Goal: Find specific page/section

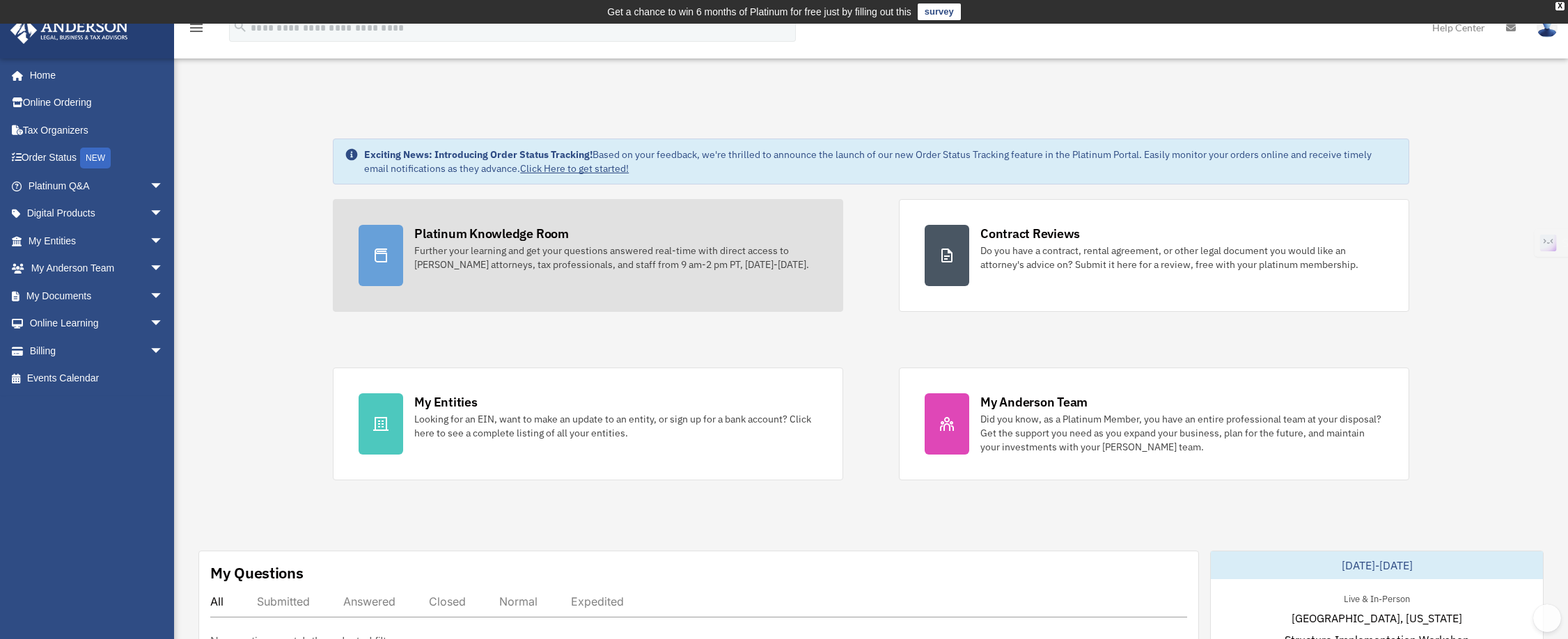
click at [541, 241] on div "Platinum Knowledge Room" at bounding box center [492, 234] width 155 height 18
click at [429, 226] on div "Platinum Knowledge Room" at bounding box center [492, 234] width 155 height 18
click at [430, 235] on div "Platinum Knowledge Room" at bounding box center [492, 234] width 155 height 18
click at [430, 235] on div "Platinum Knowledge Room" at bounding box center [492, 234] width 155 height 18
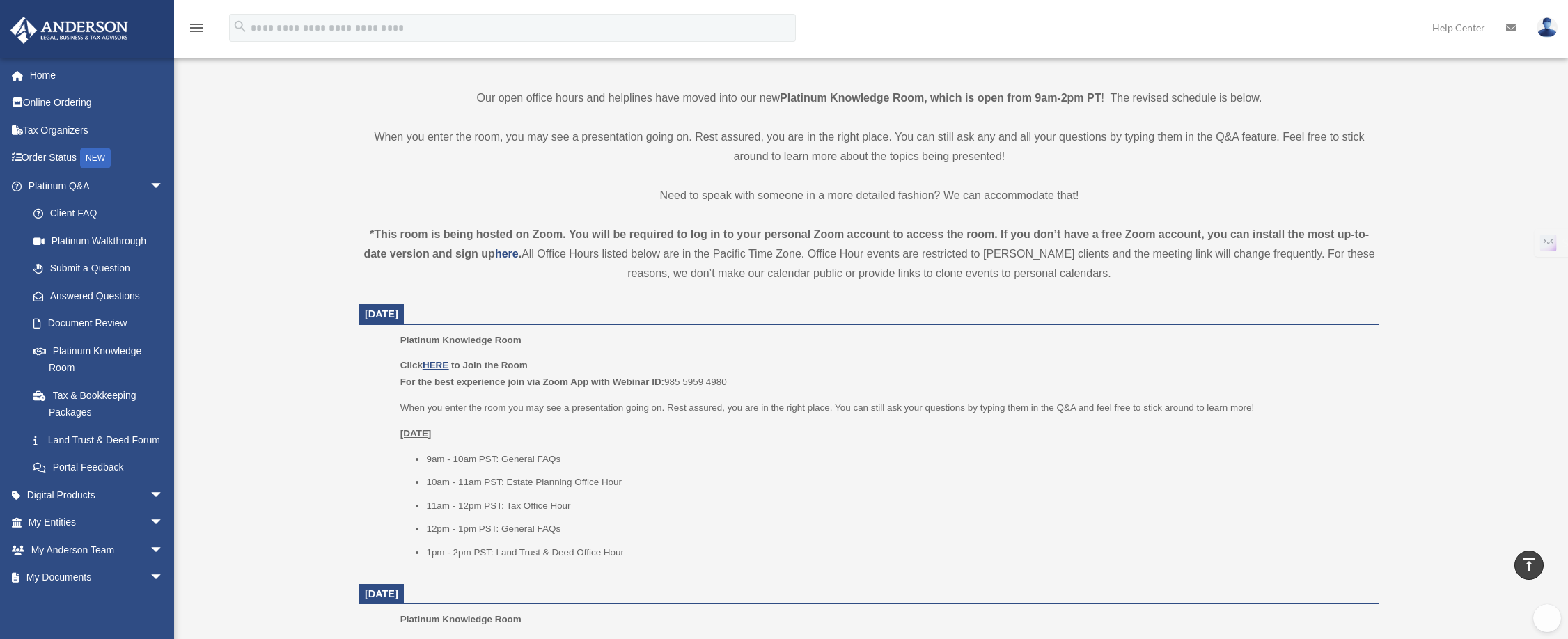
scroll to position [363, 0]
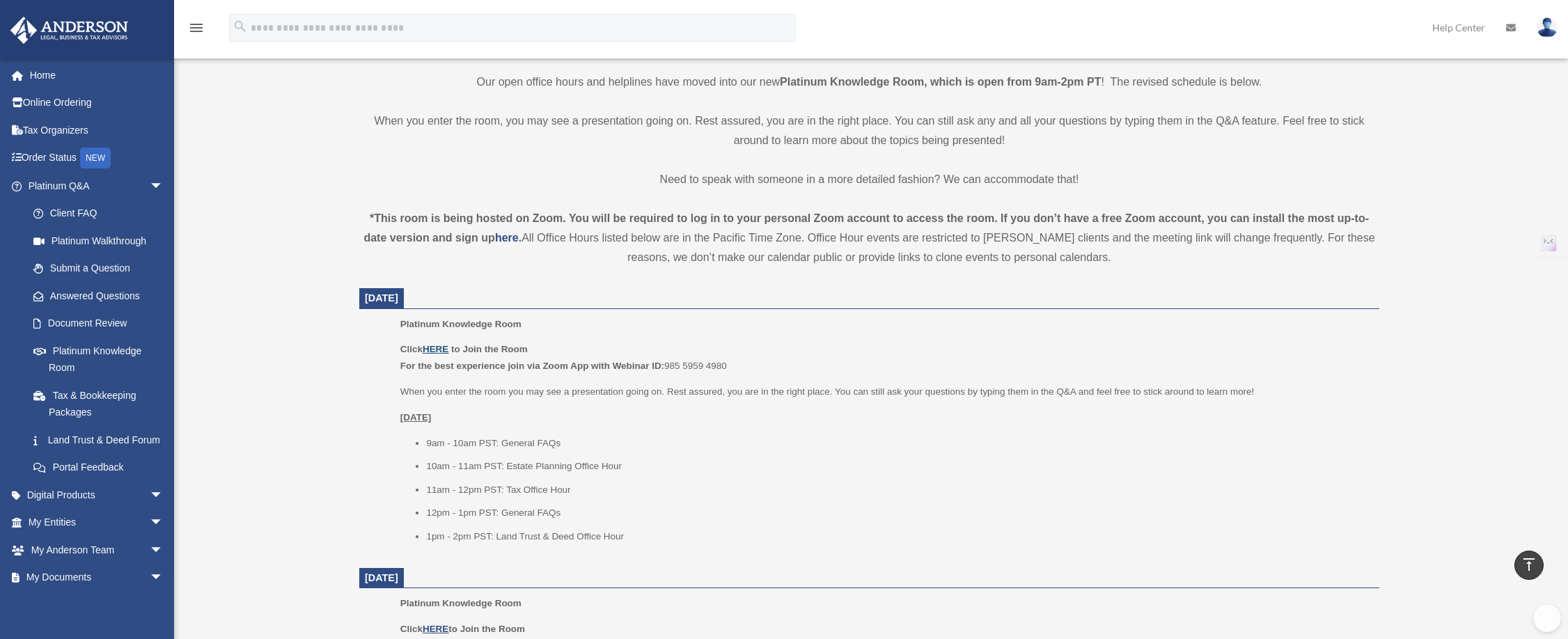
click at [430, 348] on u "HERE" at bounding box center [436, 349] width 26 height 10
